Goal: Task Accomplishment & Management: Use online tool/utility

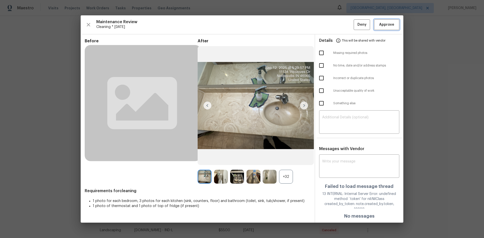
scroll to position [76, 0]
click at [378, 26] on span "Approve" at bounding box center [386, 25] width 17 height 6
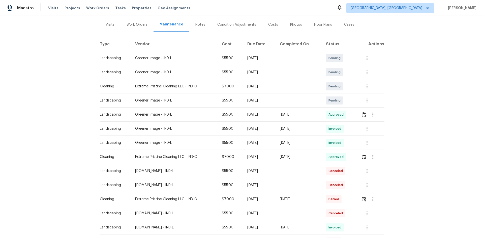
scroll to position [50, 0]
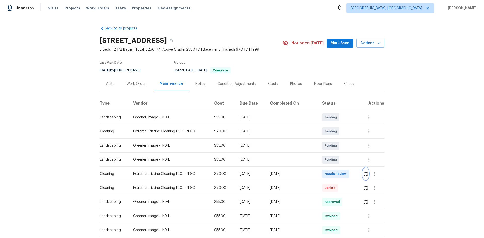
click at [364, 173] on img "button" at bounding box center [366, 174] width 4 height 5
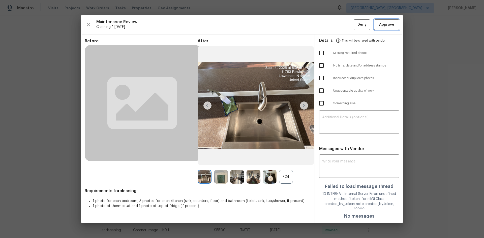
click at [376, 27] on button "Approve" at bounding box center [386, 24] width 25 height 11
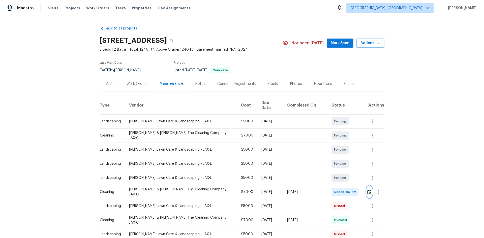
click at [344, 159] on img "button" at bounding box center [370, 192] width 4 height 5
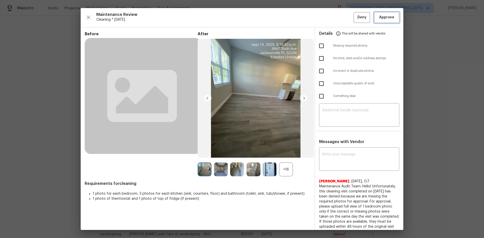
drag, startPoint x: 382, startPoint y: 13, endPoint x: 380, endPoint y: 12, distance: 2.6
click at [344, 13] on button "Approve" at bounding box center [386, 17] width 25 height 11
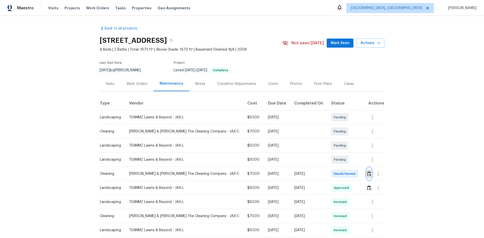
click at [344, 159] on img "button" at bounding box center [369, 174] width 4 height 5
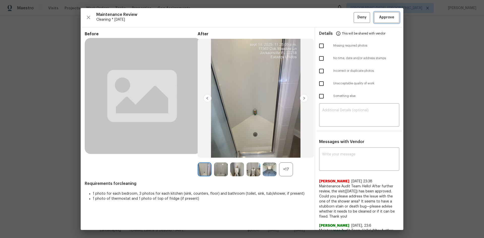
click at [344, 19] on span "Approve" at bounding box center [386, 17] width 15 height 6
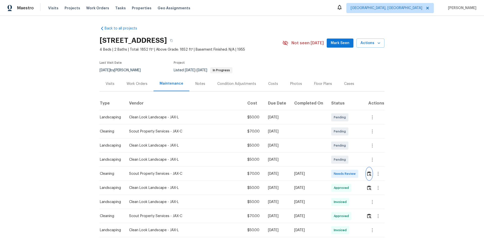
click at [344, 159] on img "button" at bounding box center [369, 174] width 4 height 5
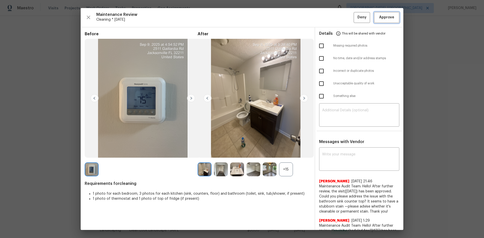
click at [344, 20] on span "Approve" at bounding box center [386, 17] width 15 height 6
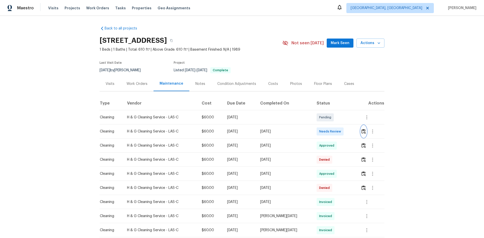
click at [344, 133] on img "button" at bounding box center [364, 131] width 4 height 5
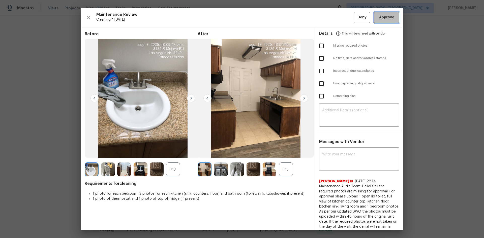
click at [344, 17] on span "Approve" at bounding box center [386, 17] width 15 height 6
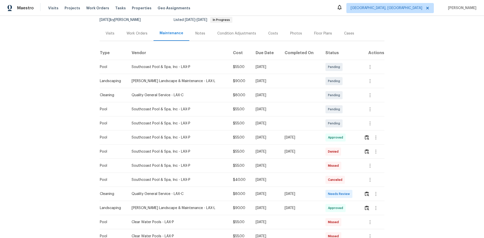
scroll to position [101, 0]
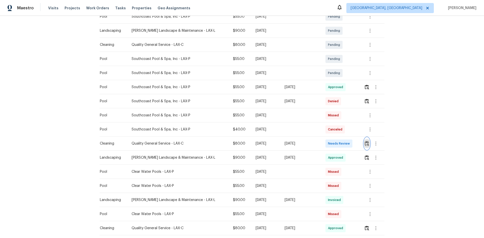
click at [344, 146] on img "button" at bounding box center [367, 143] width 4 height 5
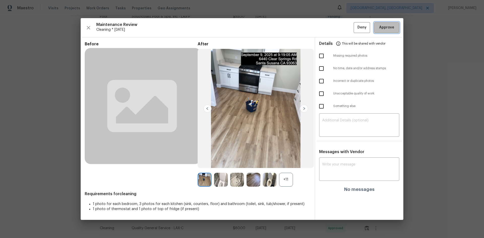
click at [344, 29] on span "Approve" at bounding box center [386, 27] width 17 height 6
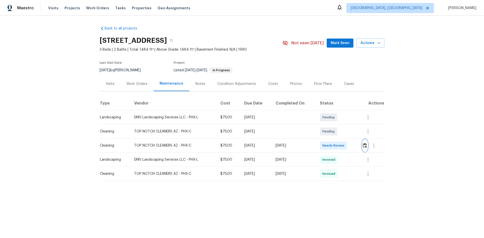
click at [344, 145] on img "button" at bounding box center [365, 145] width 4 height 5
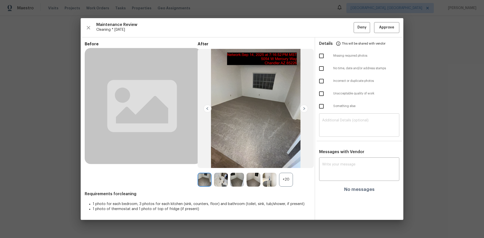
click at [334, 123] on textarea at bounding box center [359, 126] width 74 height 14
paste textarea "Maintenance Audit Team: Hello! Unfortunately, this Cleaning visit completed on …"
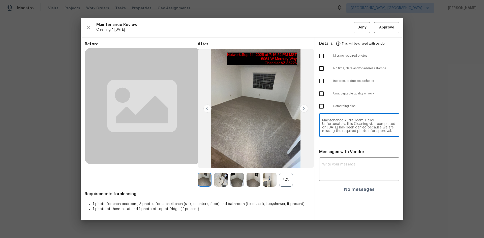
scroll to position [49, 0]
type textarea "Maintenance Audit Team: Hello! Unfortunately, this Cleaning visit completed on …"
click at [338, 157] on div "Messages with Vendor x ​ No messages" at bounding box center [359, 173] width 88 height 47
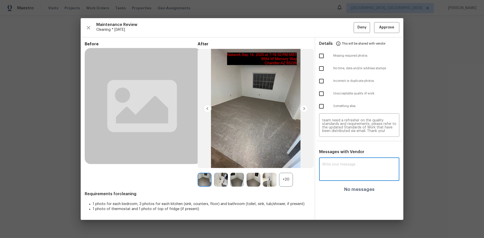
click at [336, 159] on textarea at bounding box center [359, 170] width 74 height 14
paste textarea "Maintenance Audit Team: Hello! Unfortunately, this Cleaning visit completed on …"
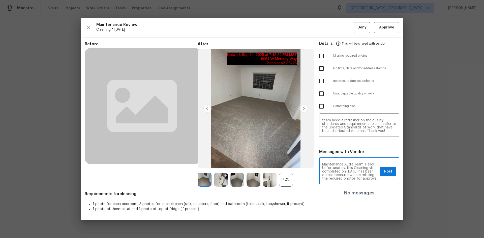
scroll to position [67, 0]
type textarea "Maintenance Audit Team: Hello! Unfortunately, this Cleaning visit completed on …"
click at [344, 159] on span "Post" at bounding box center [388, 172] width 8 height 6
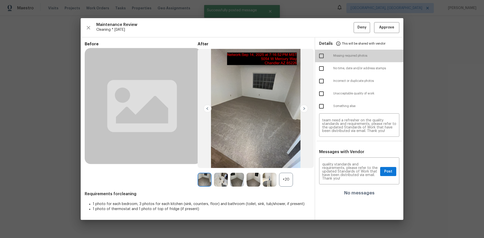
click at [319, 58] on input "checkbox" at bounding box center [321, 56] width 11 height 11
checkbox input "true"
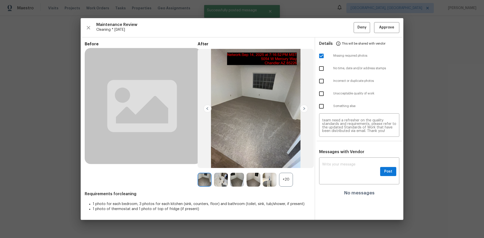
scroll to position [0, 0]
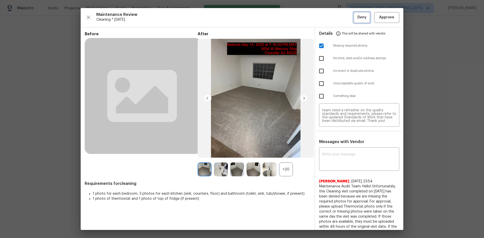
click at [344, 19] on span "Deny" at bounding box center [362, 17] width 9 height 6
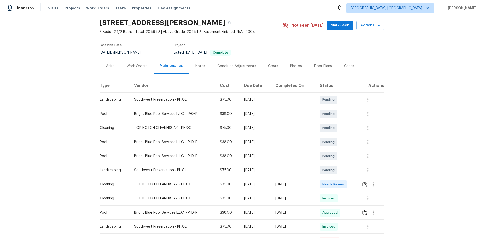
scroll to position [25, 0]
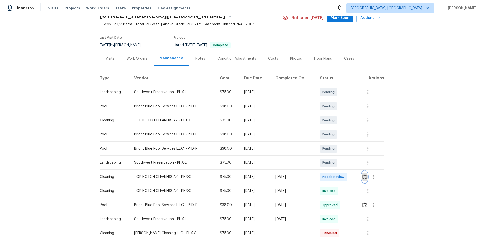
click at [344, 159] on img "button" at bounding box center [365, 177] width 4 height 5
